Goal: Task Accomplishment & Management: Manage account settings

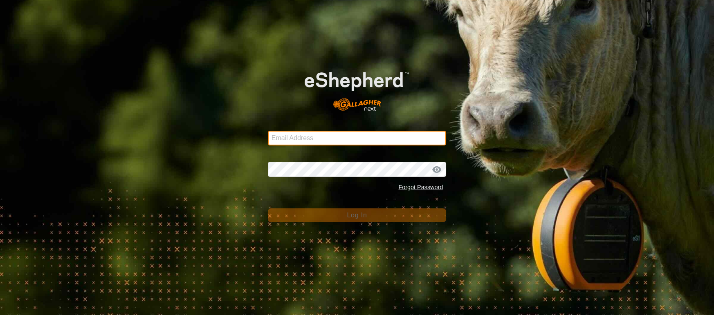
type input "deeremond@gmail.com"
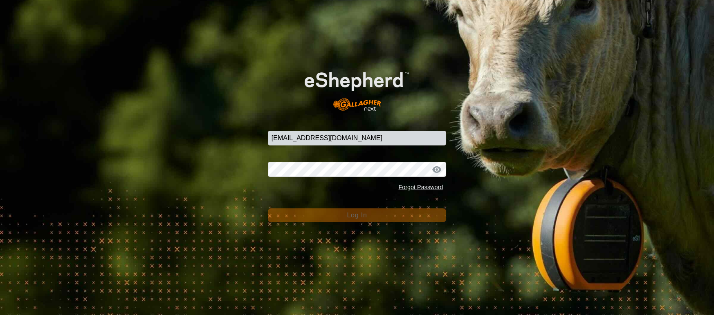
click at [353, 223] on div "Email Address deeremond@gmail.com Password Forgot Password Log In" at bounding box center [357, 157] width 714 height 315
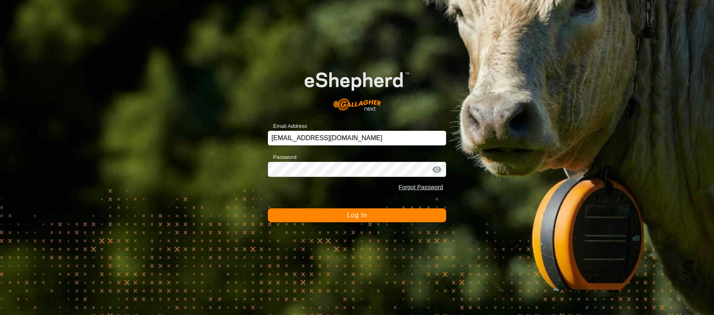
click at [353, 223] on div "Email Address deeremond@gmail.com Password Forgot Password Log In" at bounding box center [357, 157] width 714 height 315
click at [354, 217] on span "Log In" at bounding box center [357, 215] width 20 height 7
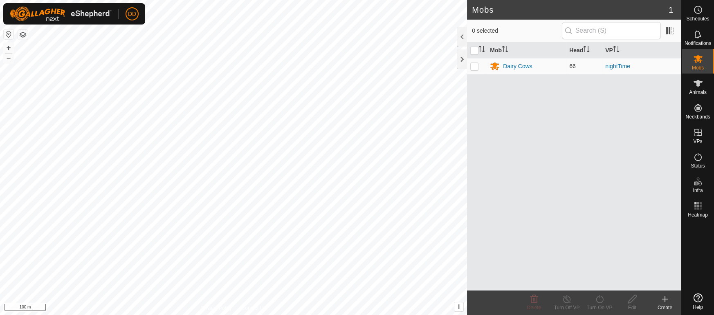
click at [475, 67] on p-checkbox at bounding box center [474, 66] width 8 height 7
checkbox input "true"
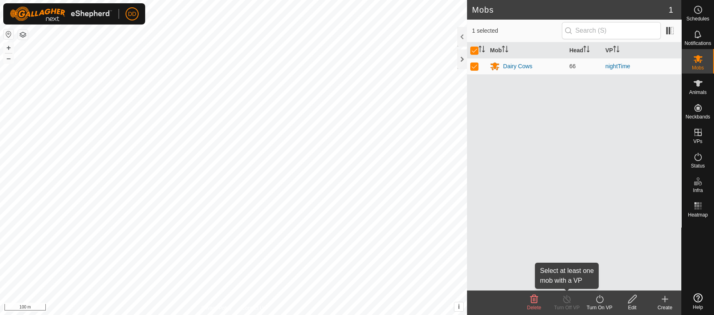
click at [568, 296] on icon at bounding box center [567, 299] width 10 height 10
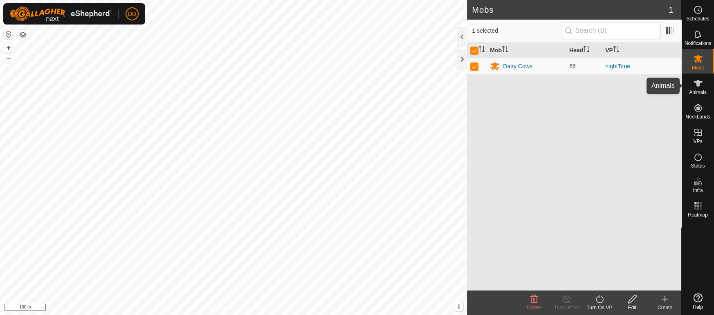
click at [699, 92] on span "Animals" at bounding box center [698, 92] width 18 height 5
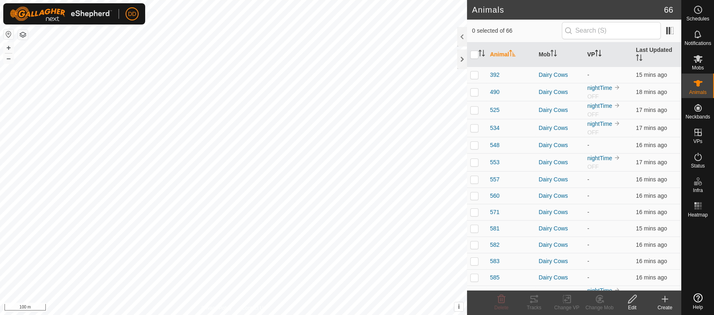
click at [597, 50] on icon "Activate to sort" at bounding box center [596, 53] width 1 height 7
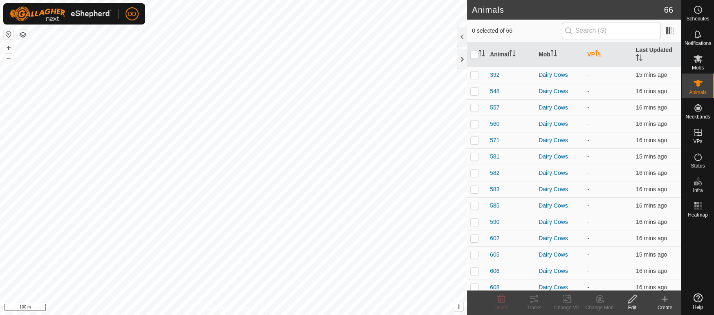
click at [598, 50] on icon "Activate to sort" at bounding box center [598, 53] width 6 height 7
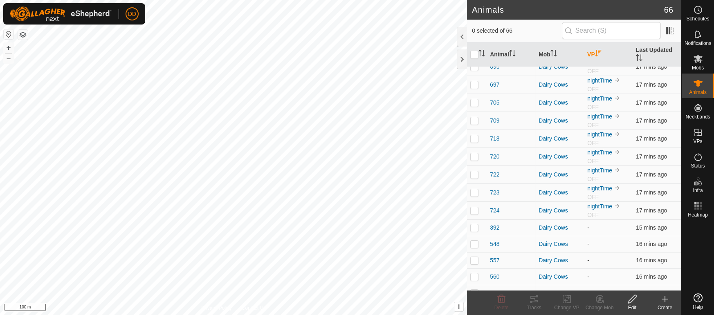
scroll to position [425, 0]
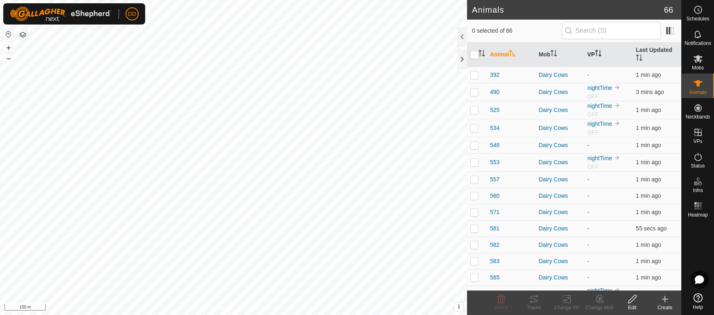
click at [598, 50] on icon "Activate to sort" at bounding box center [598, 53] width 7 height 7
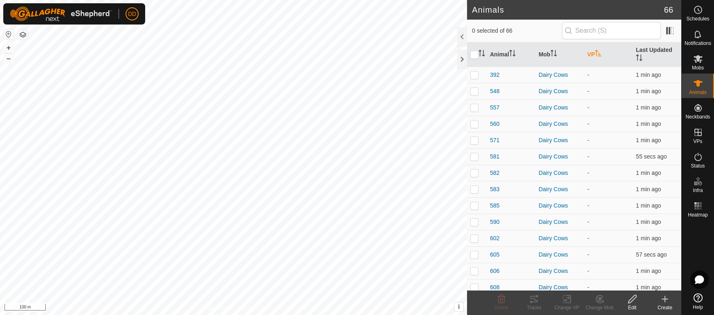
click at [598, 50] on icon "Activate to sort" at bounding box center [598, 53] width 7 height 7
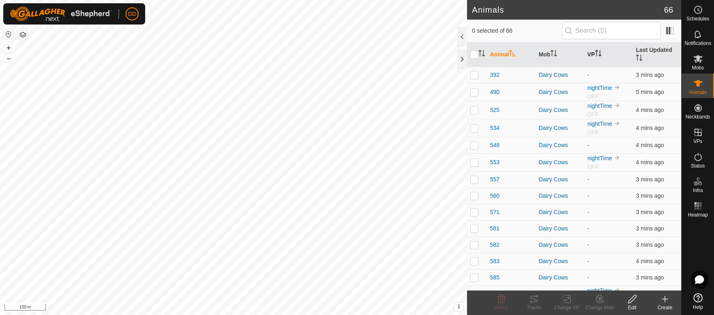
click at [600, 55] on icon "Activate to sort" at bounding box center [600, 56] width 3 height 2
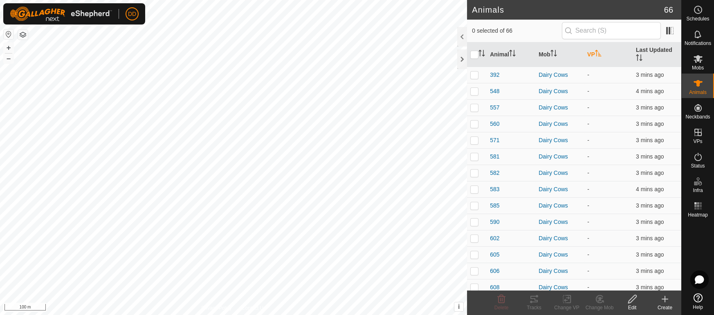
click at [600, 50] on icon "Activate to sort" at bounding box center [598, 53] width 6 height 7
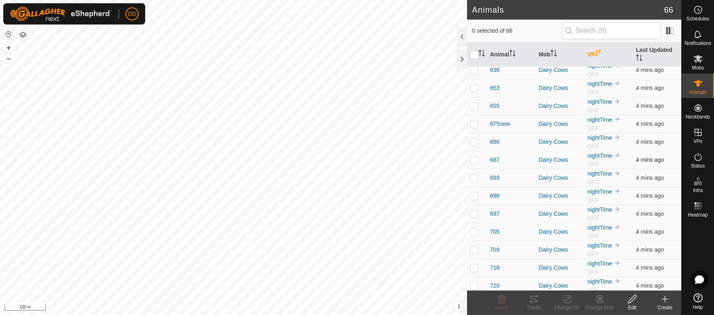
scroll to position [404, 0]
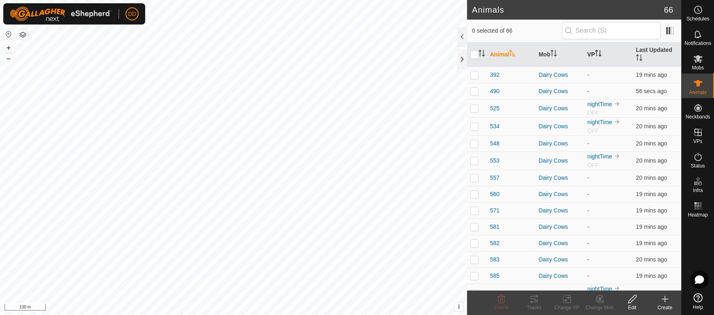
click at [604, 51] on th "VP" at bounding box center [608, 55] width 49 height 25
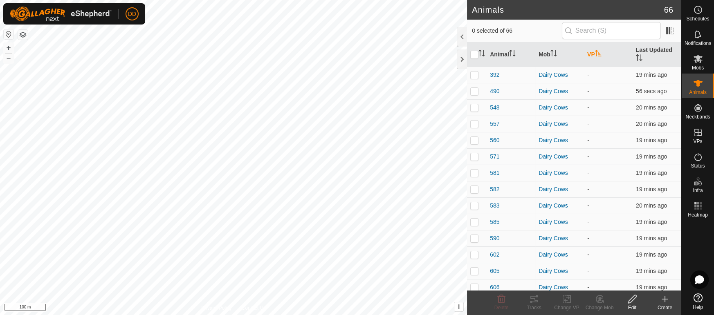
click at [604, 51] on th "VP" at bounding box center [608, 55] width 49 height 25
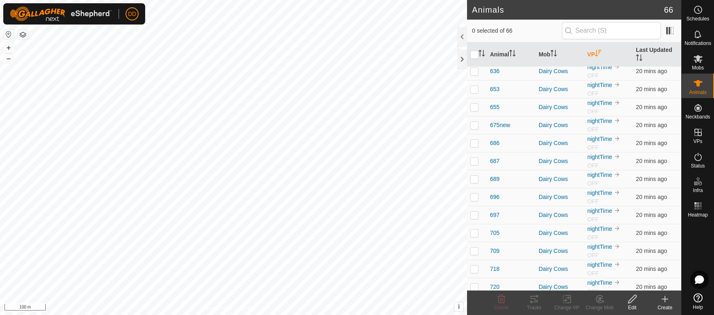
scroll to position [317, 0]
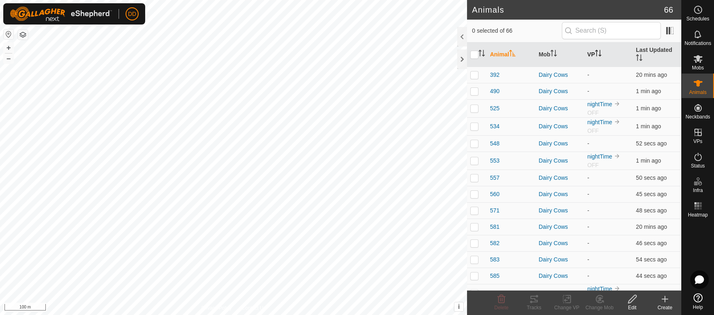
click at [597, 52] on p-sorticon "Activate to sort" at bounding box center [598, 54] width 7 height 7
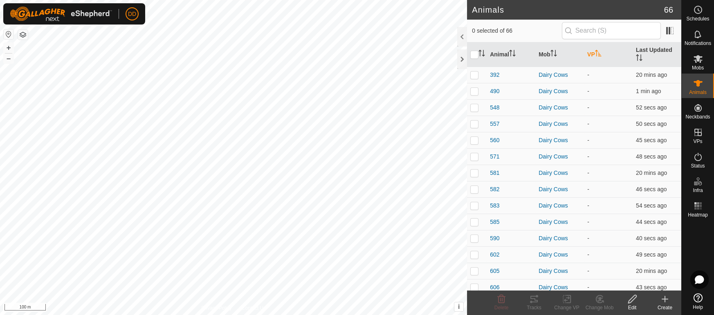
click at [597, 52] on p-sorticon "Activate to sort" at bounding box center [598, 54] width 7 height 7
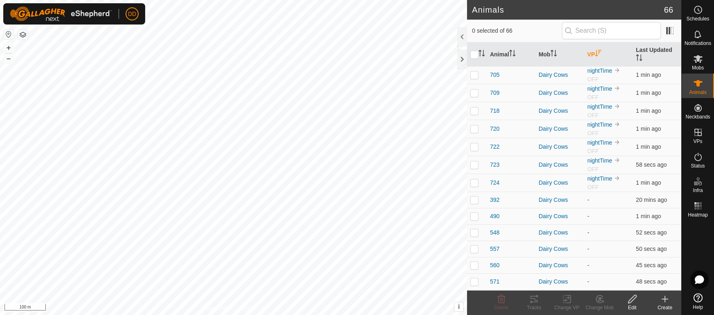
scroll to position [399, 0]
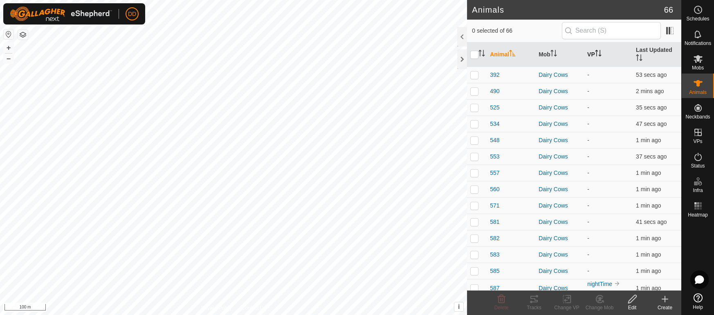
click at [595, 53] on th "VP" at bounding box center [608, 55] width 49 height 25
click at [592, 54] on th "VP" at bounding box center [608, 55] width 49 height 25
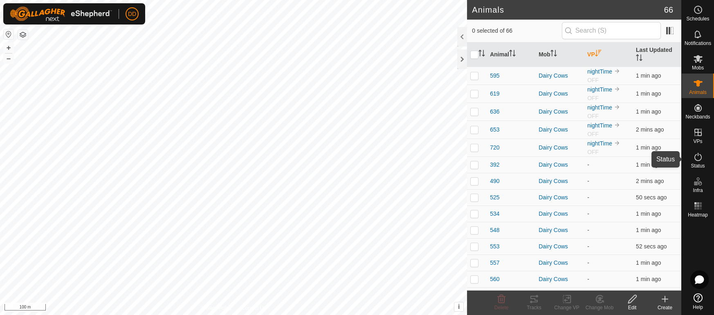
click at [697, 161] on icon at bounding box center [698, 157] width 10 height 10
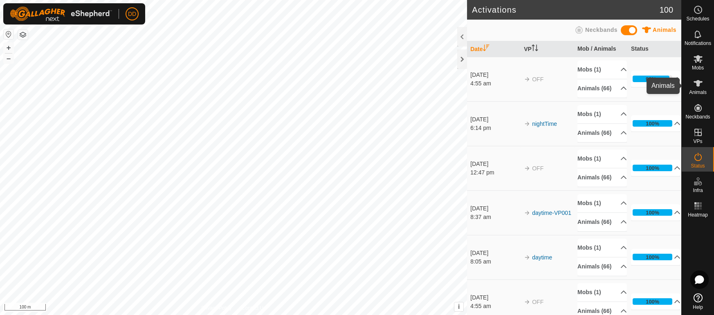
click at [698, 86] on icon at bounding box center [697, 83] width 9 height 7
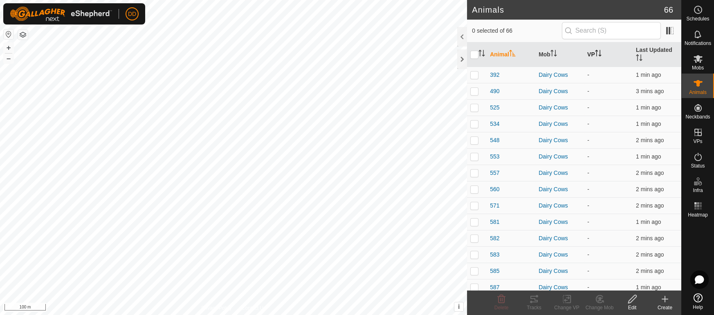
click at [597, 55] on th "VP" at bounding box center [608, 55] width 49 height 25
click at [590, 50] on th "VP" at bounding box center [608, 55] width 49 height 25
click at [642, 56] on p-sorticon "Activate to sort" at bounding box center [639, 59] width 7 height 7
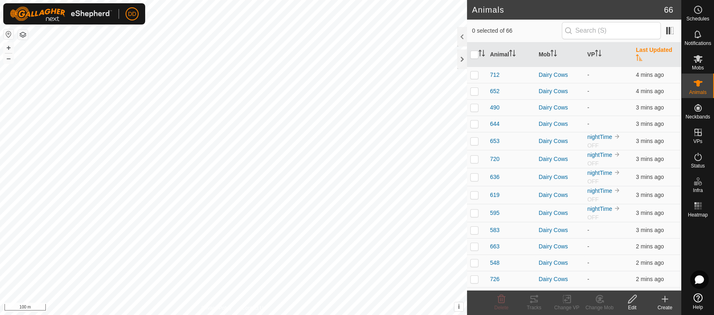
click at [642, 56] on p-sorticon "Activate to sort" at bounding box center [639, 59] width 7 height 7
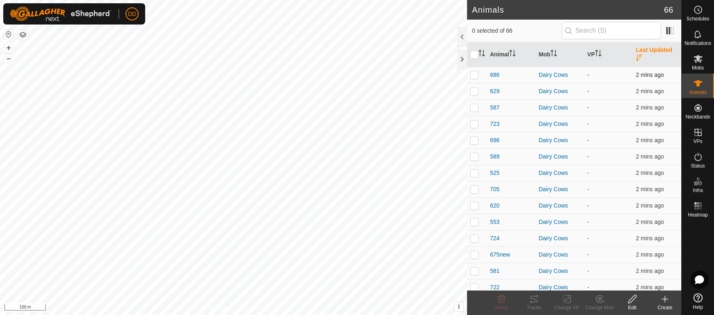
click at [599, 67] on td "-" at bounding box center [608, 75] width 49 height 16
click at [601, 54] on th "VP" at bounding box center [608, 55] width 49 height 25
click at [601, 53] on p-sorticon "Activate to sort" at bounding box center [598, 54] width 7 height 7
click at [589, 48] on th "VP" at bounding box center [608, 55] width 49 height 25
